Goal: Task Accomplishment & Management: Manage account settings

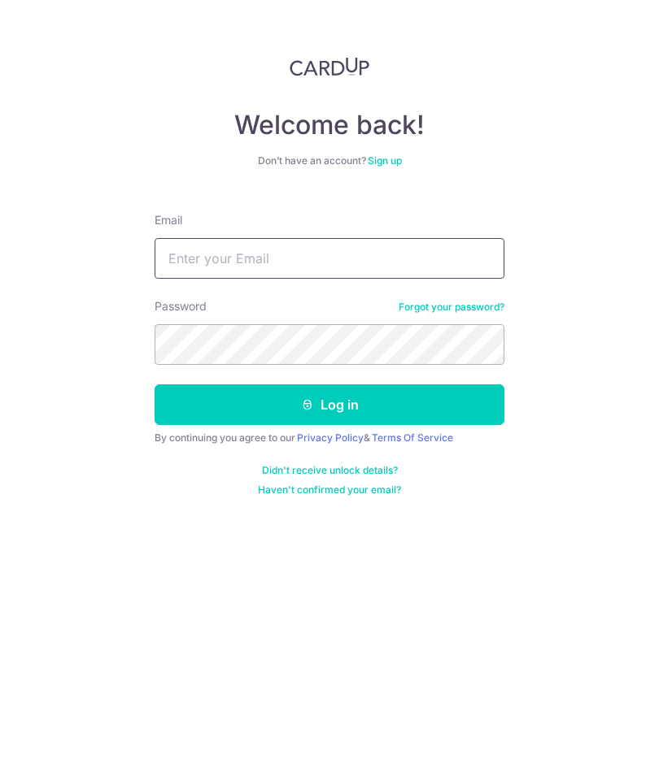
click at [198, 263] on input "Email" at bounding box center [329, 258] width 350 height 41
type input "[EMAIL_ADDRESS][DOMAIN_NAME]"
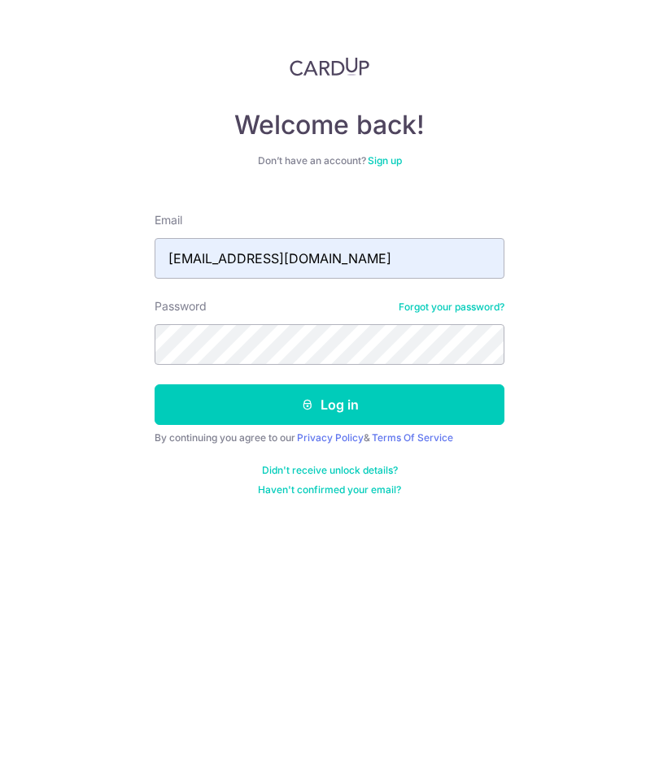
click at [176, 406] on button "Log in" at bounding box center [329, 405] width 350 height 41
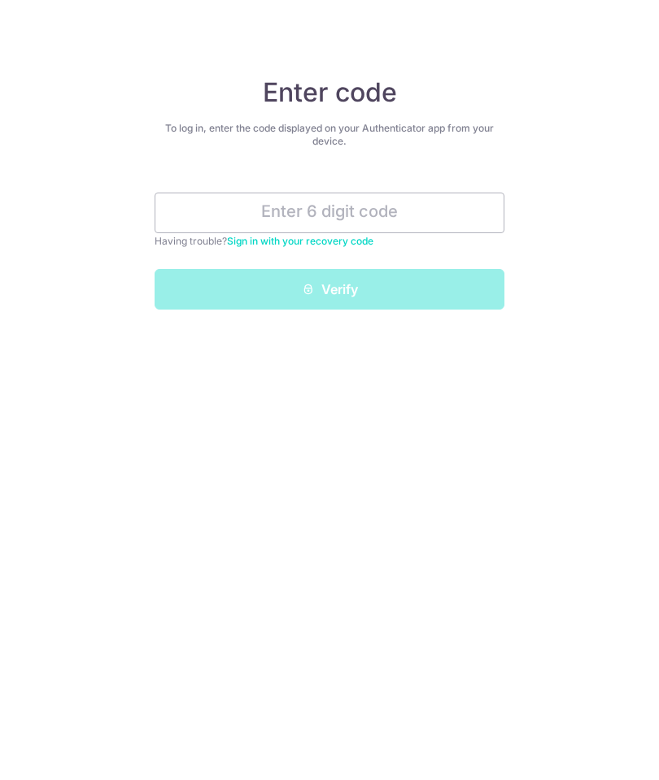
click at [429, 220] on input "text" at bounding box center [329, 213] width 350 height 41
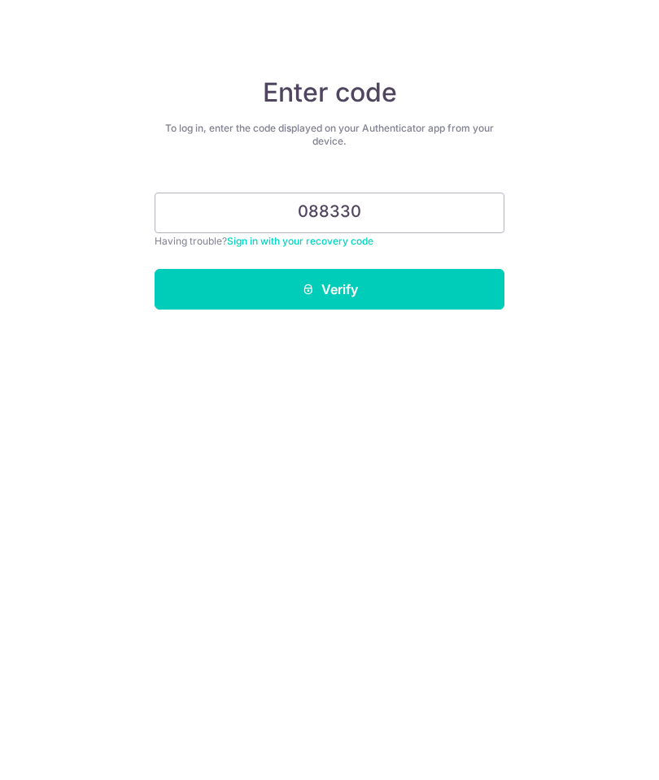
type input "088330"
click at [437, 280] on button "Verify" at bounding box center [329, 289] width 350 height 41
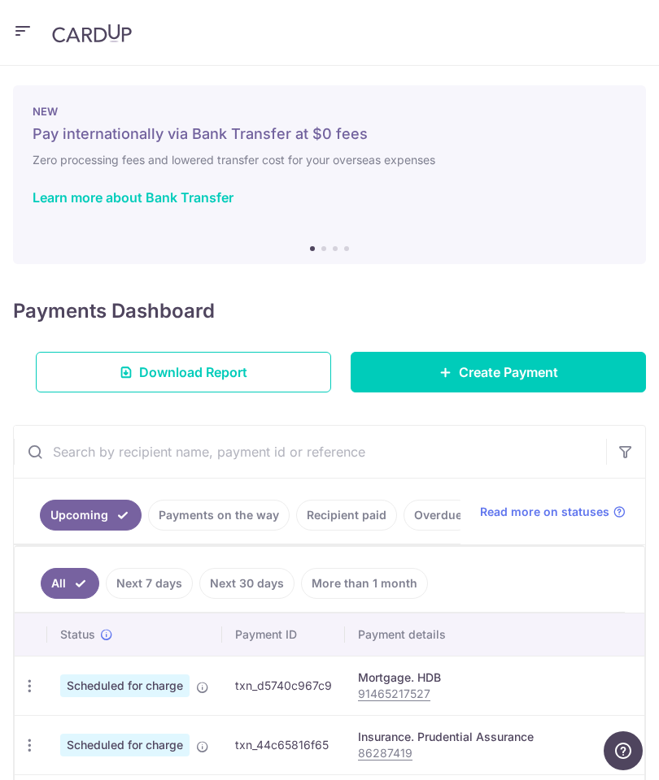
click at [219, 515] on link "Payments on the way" at bounding box center [218, 515] width 141 height 31
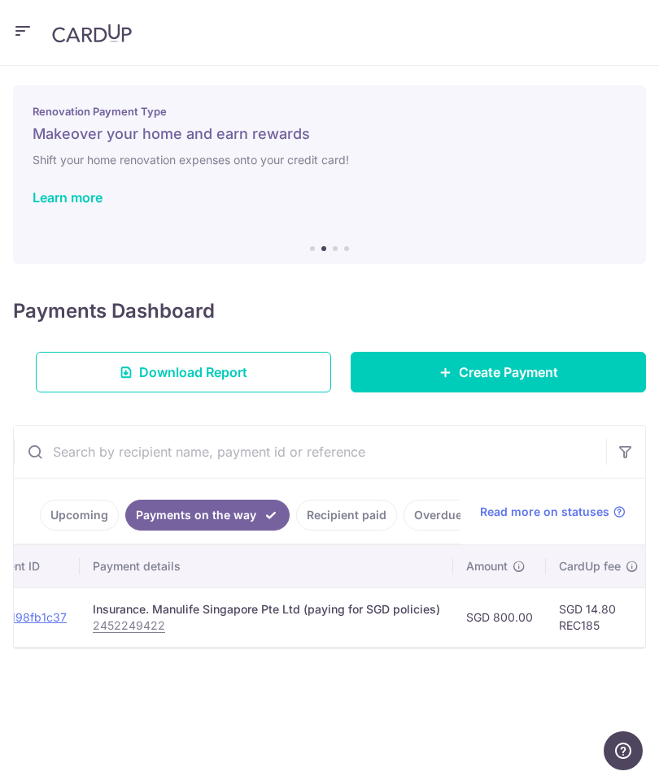
scroll to position [0, 220]
click at [346, 520] on link "Recipient paid" at bounding box center [346, 515] width 101 height 31
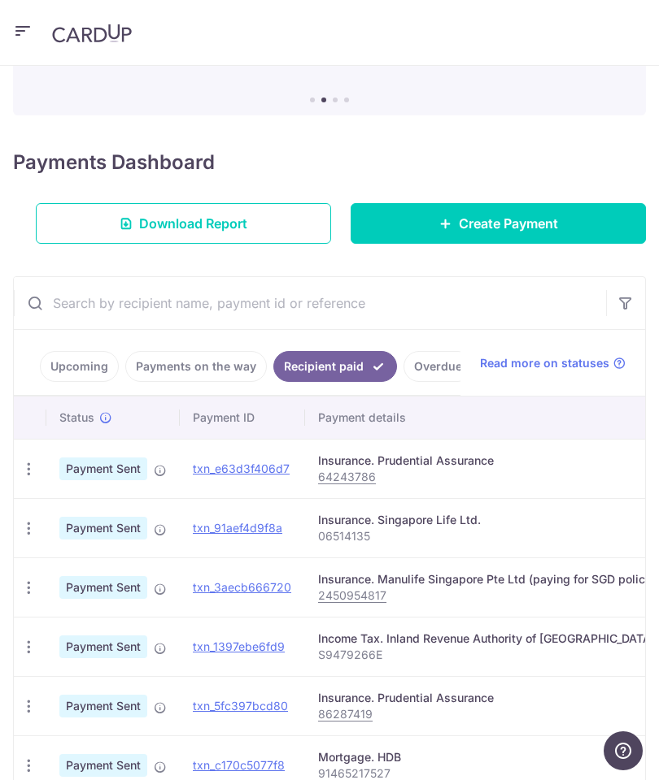
scroll to position [0, -1]
click at [84, 374] on link "Upcoming" at bounding box center [79, 366] width 79 height 31
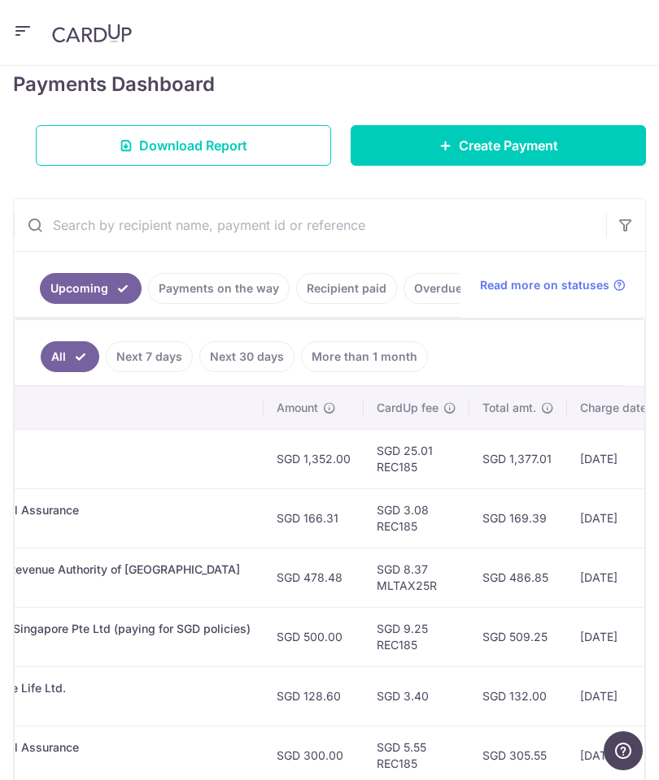
scroll to position [226, 0]
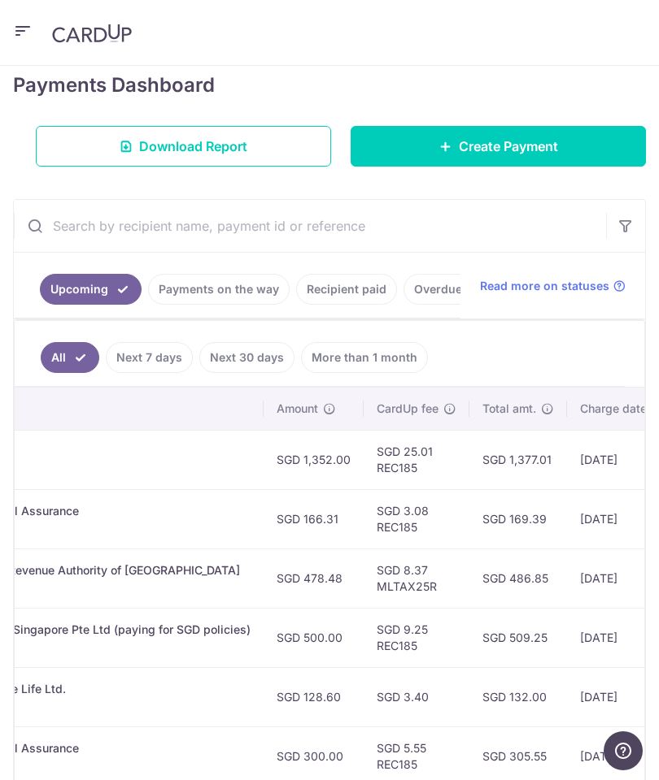
click at [331, 284] on link "Recipient paid" at bounding box center [346, 289] width 101 height 31
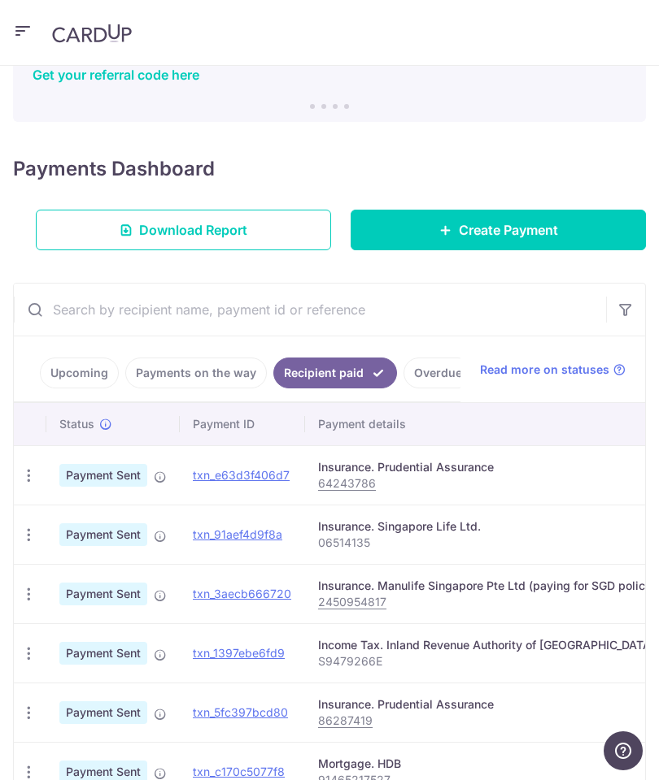
scroll to position [140, 0]
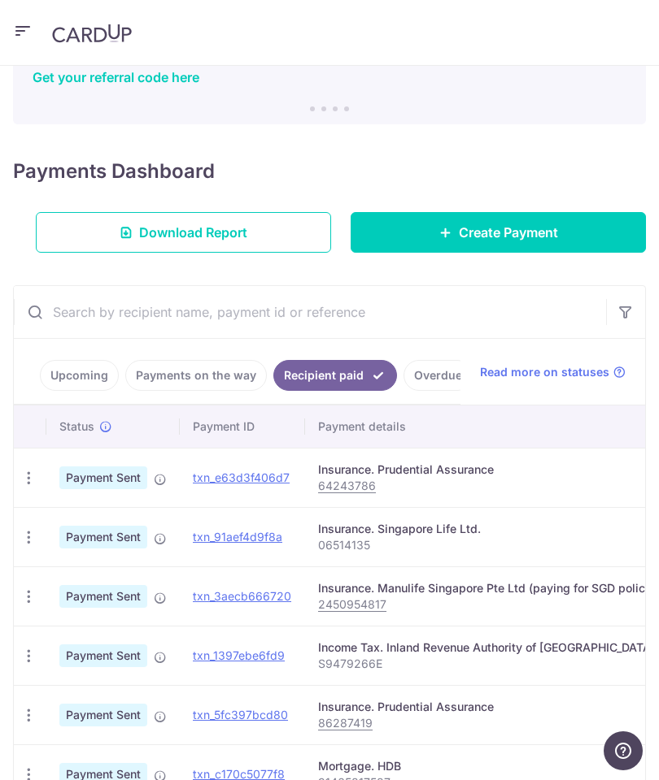
click at [427, 379] on link "Overdue" at bounding box center [437, 375] width 69 height 31
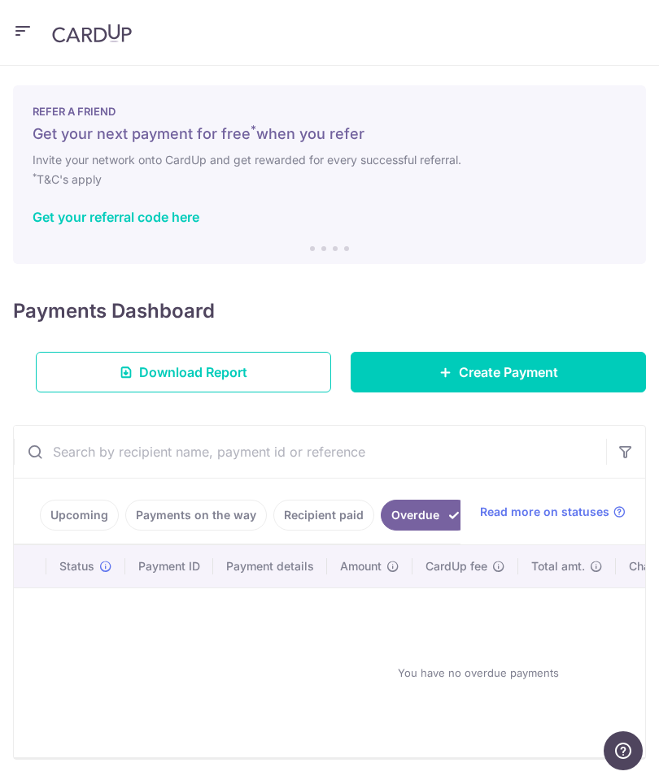
click at [537, 516] on span "Read more on statuses" at bounding box center [544, 512] width 129 height 16
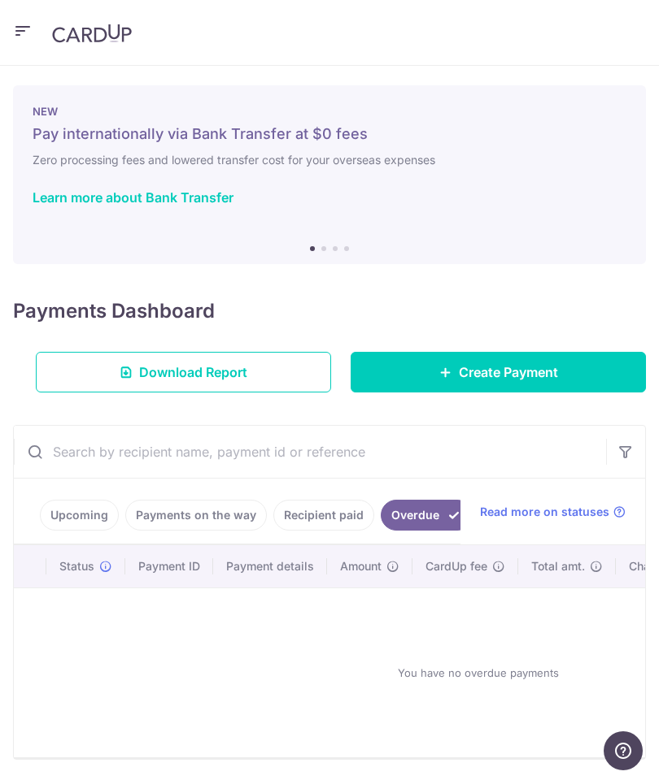
click at [70, 373] on link "Download Report" at bounding box center [183, 372] width 295 height 41
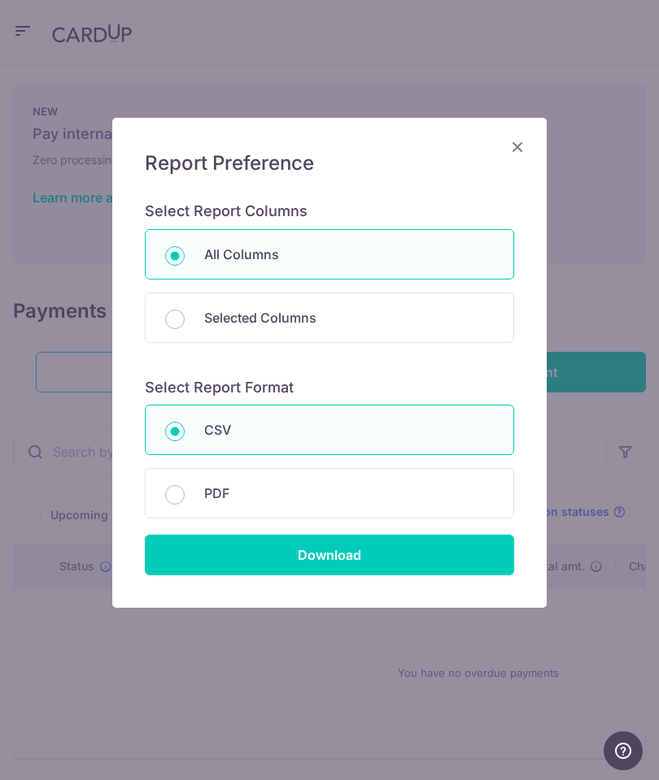
click at [172, 496] on input "PDF" at bounding box center [175, 495] width 20 height 20
radio input "true"
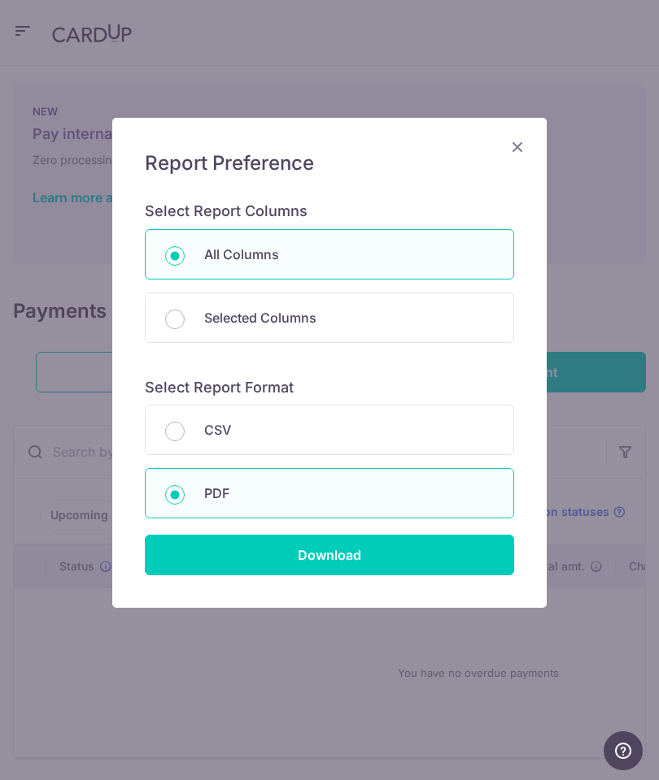
click at [177, 561] on input "Download" at bounding box center [329, 555] width 369 height 41
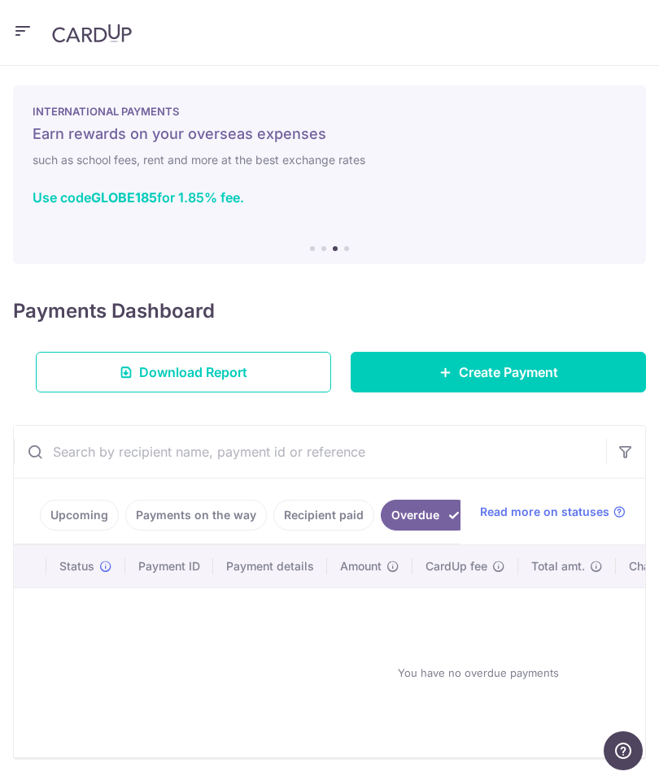
click at [84, 41] on img at bounding box center [92, 34] width 80 height 20
click at [89, 33] on img at bounding box center [92, 34] width 80 height 20
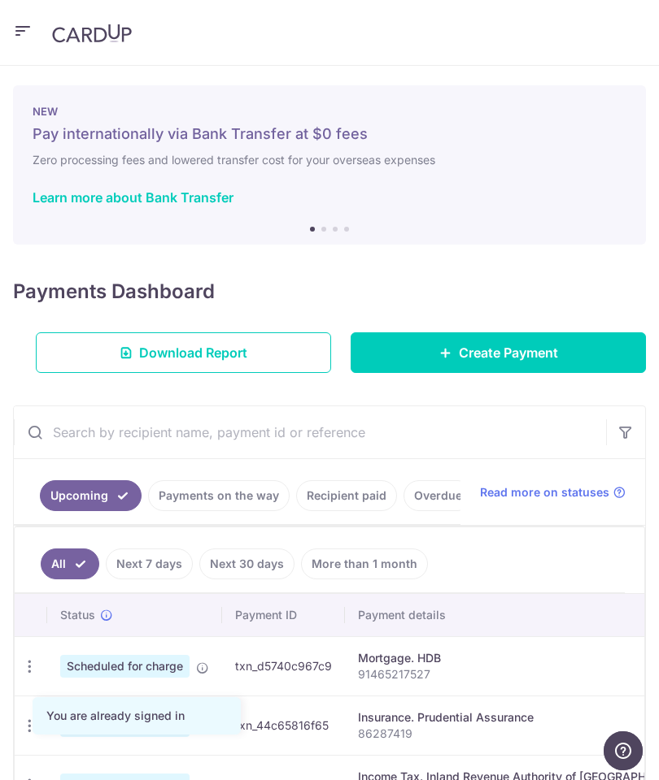
click at [22, 34] on icon "button" at bounding box center [23, 31] width 20 height 20
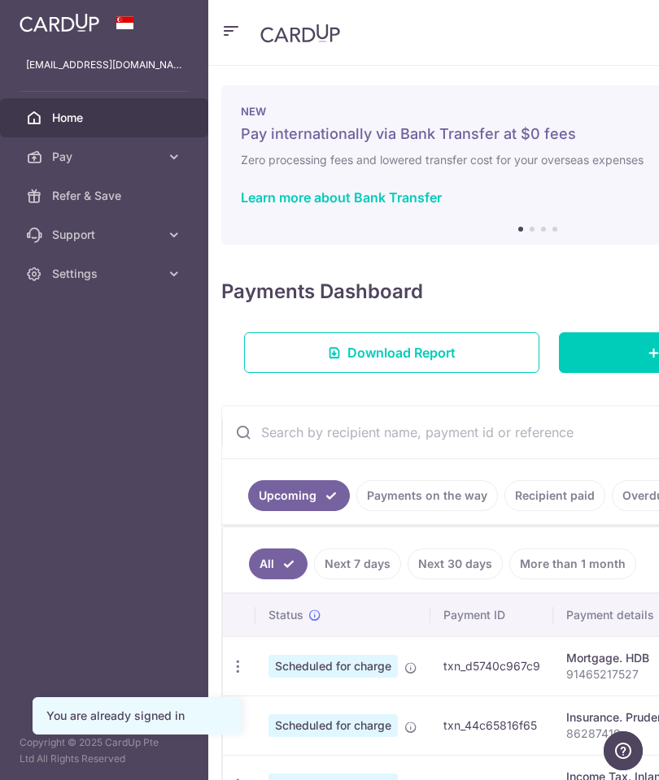
click at [42, 279] on link "Settings" at bounding box center [104, 273] width 208 height 39
click at [54, 365] on link "Logout" at bounding box center [104, 352] width 208 height 39
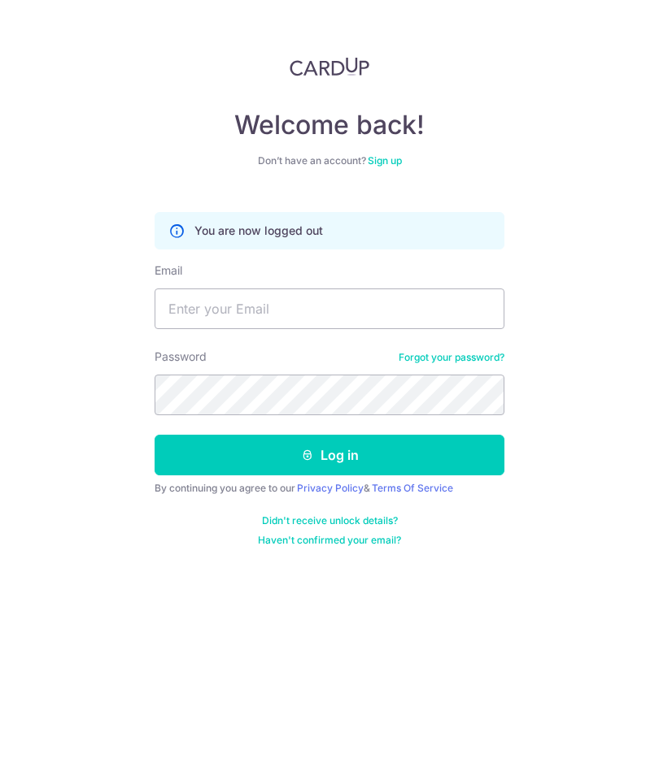
click at [311, 64] on img at bounding box center [329, 67] width 80 height 20
click at [332, 74] on img at bounding box center [329, 67] width 80 height 20
